Goal: Entertainment & Leisure: Consume media (video, audio)

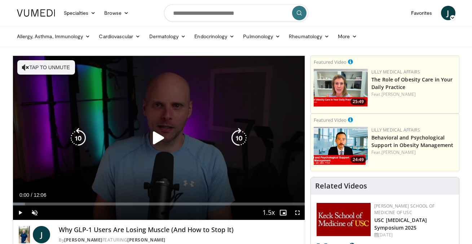
click at [153, 137] on icon "Video Player" at bounding box center [159, 138] width 20 height 20
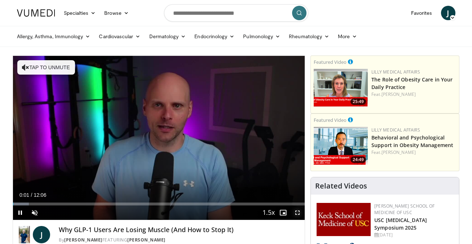
click at [300, 214] on span "Video Player" at bounding box center [298, 213] width 14 height 14
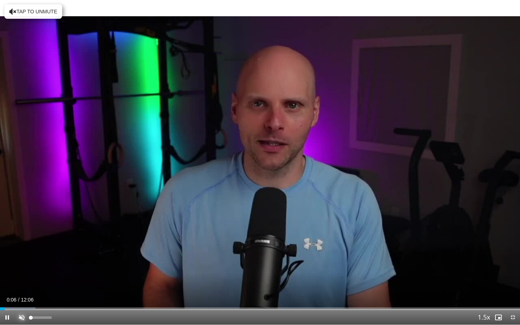
click at [19, 244] on span "Video Player" at bounding box center [21, 317] width 14 height 14
click at [3, 244] on div "Progress Bar" at bounding box center [3, 308] width 1 height 3
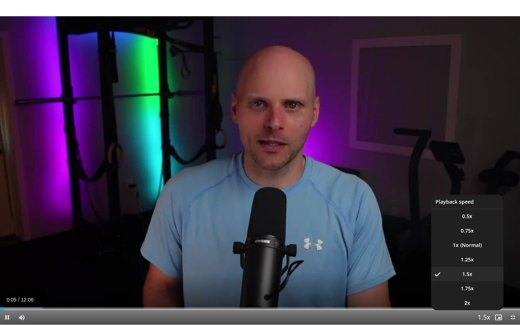
click at [472, 244] on span "Video Player" at bounding box center [484, 317] width 10 height 14
click at [463, 243] on li "1x" at bounding box center [467, 245] width 72 height 14
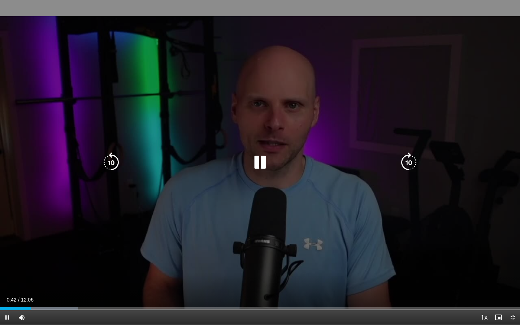
click at [265, 158] on icon "Video Player" at bounding box center [260, 162] width 20 height 20
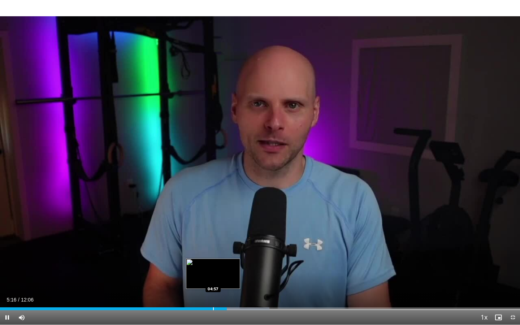
click at [213, 244] on div "Progress Bar" at bounding box center [213, 308] width 1 height 3
click at [200, 244] on div "Progress Bar" at bounding box center [200, 308] width 1 height 3
click at [194, 244] on div "Progress Bar" at bounding box center [194, 308] width 1 height 3
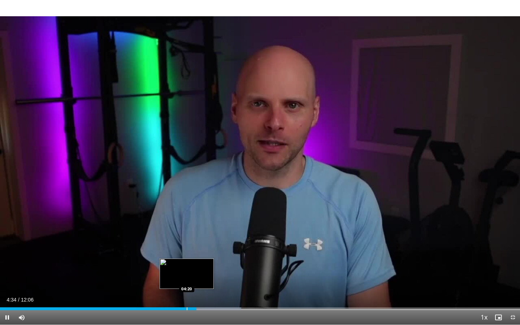
click at [187, 244] on div "Progress Bar" at bounding box center [187, 308] width 1 height 3
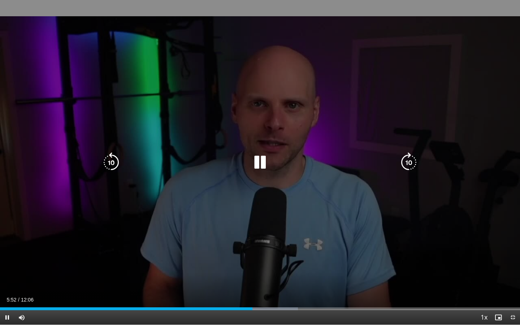
click at [260, 162] on icon "Video Player" at bounding box center [260, 162] width 20 height 20
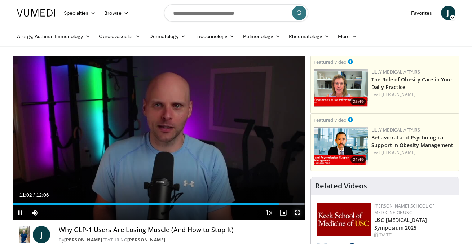
click at [296, 213] on span "Video Player" at bounding box center [298, 213] width 14 height 14
